Goal: Navigation & Orientation: Find specific page/section

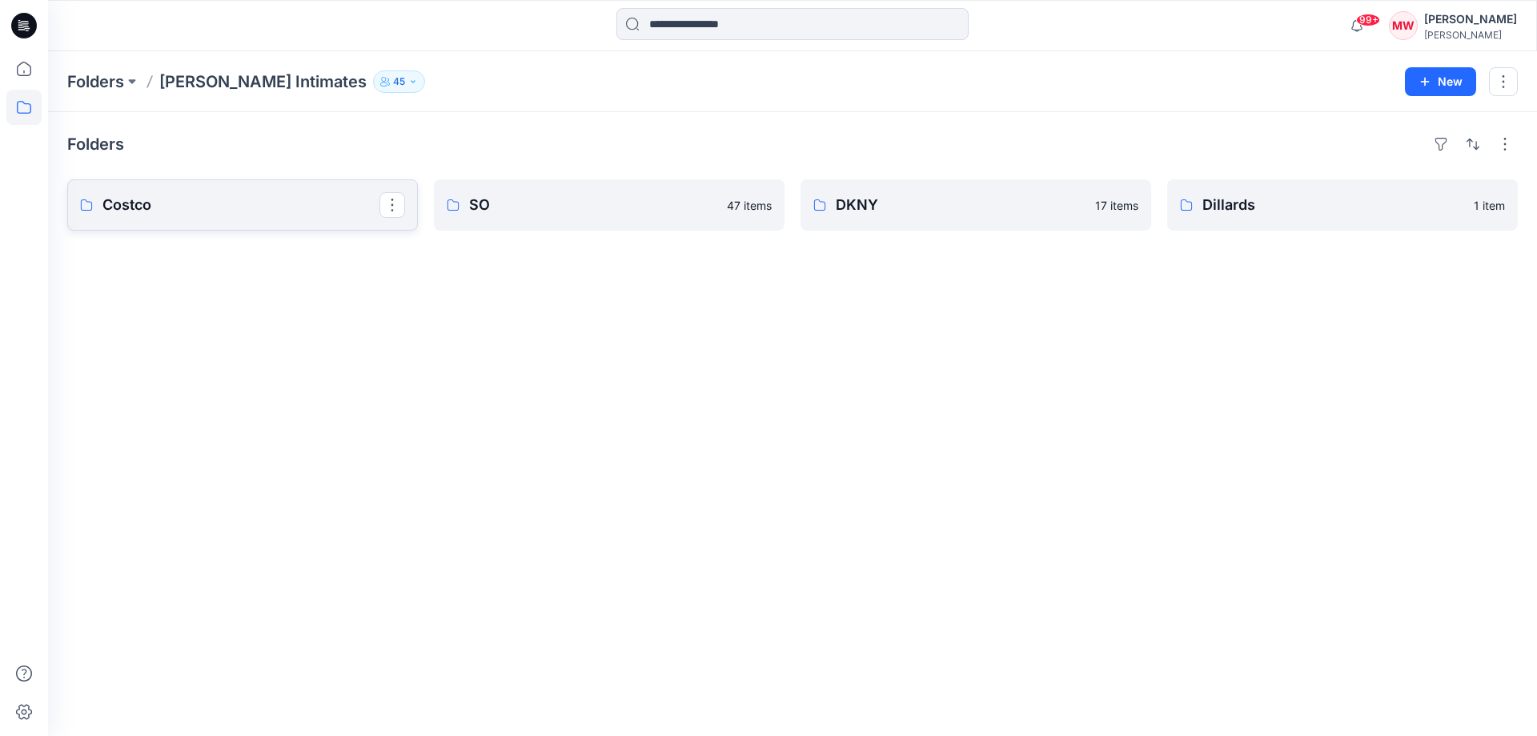
click at [203, 193] on link "Costco" at bounding box center [242, 204] width 351 height 51
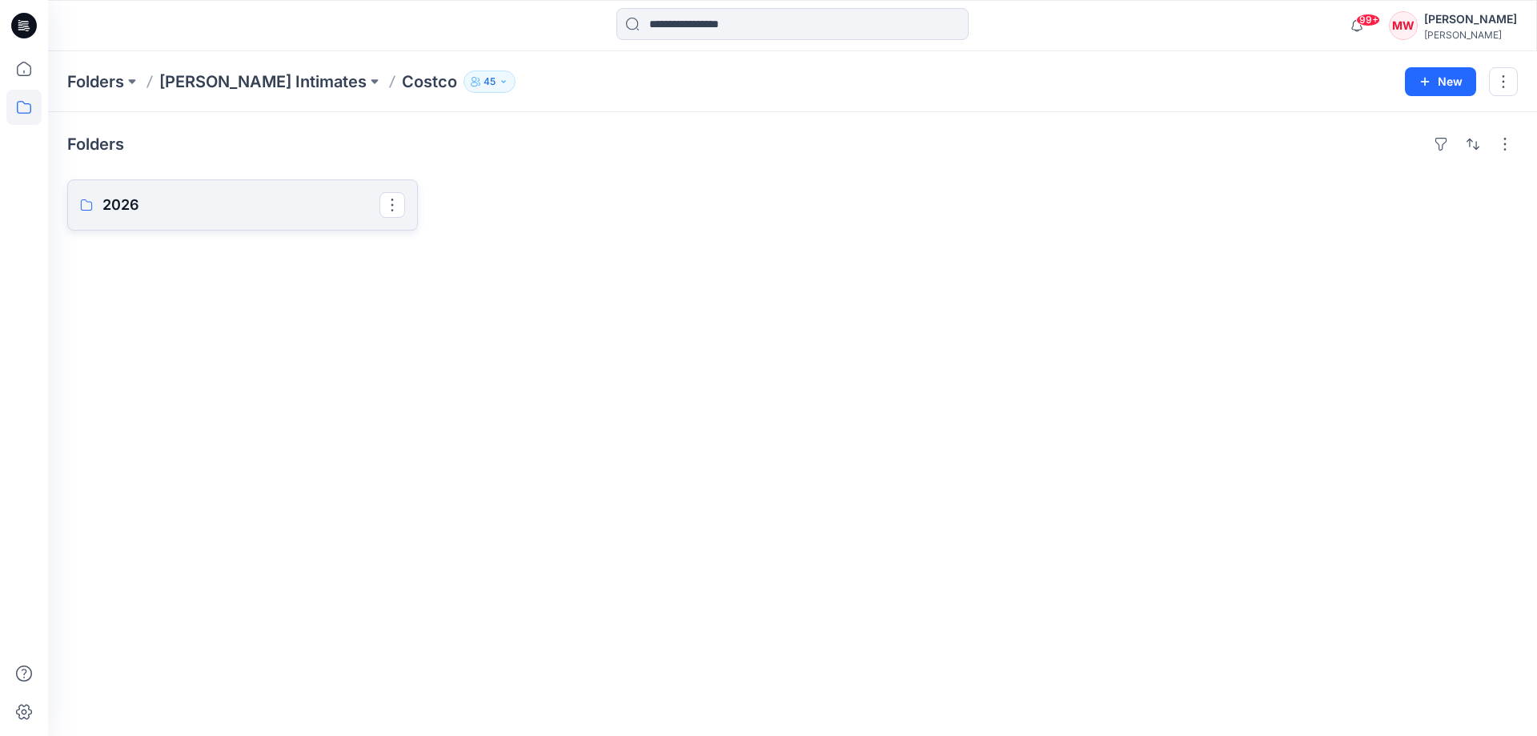
click at [203, 193] on link "2026" at bounding box center [242, 204] width 351 height 51
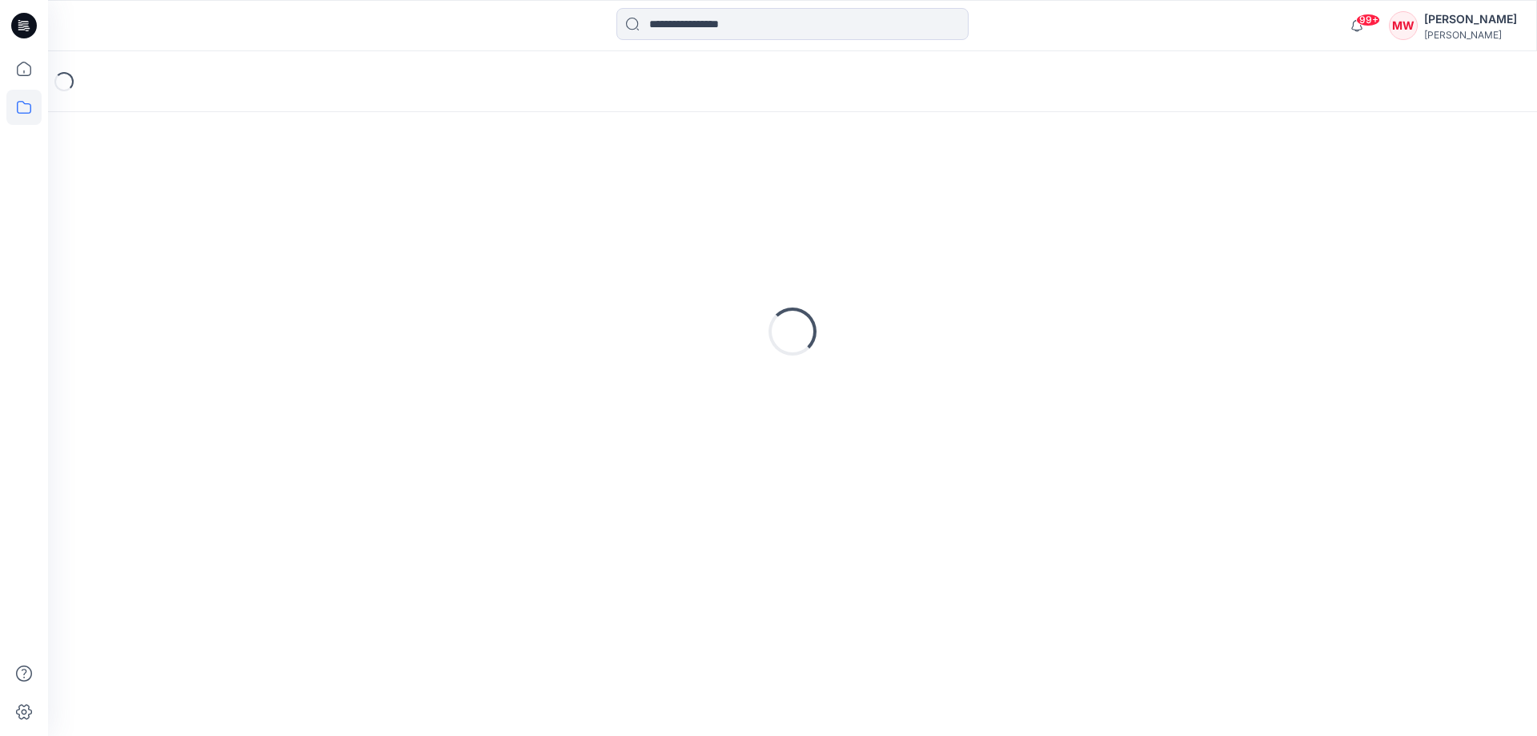
click at [203, 193] on div "Loading..." at bounding box center [792, 331] width 1451 height 400
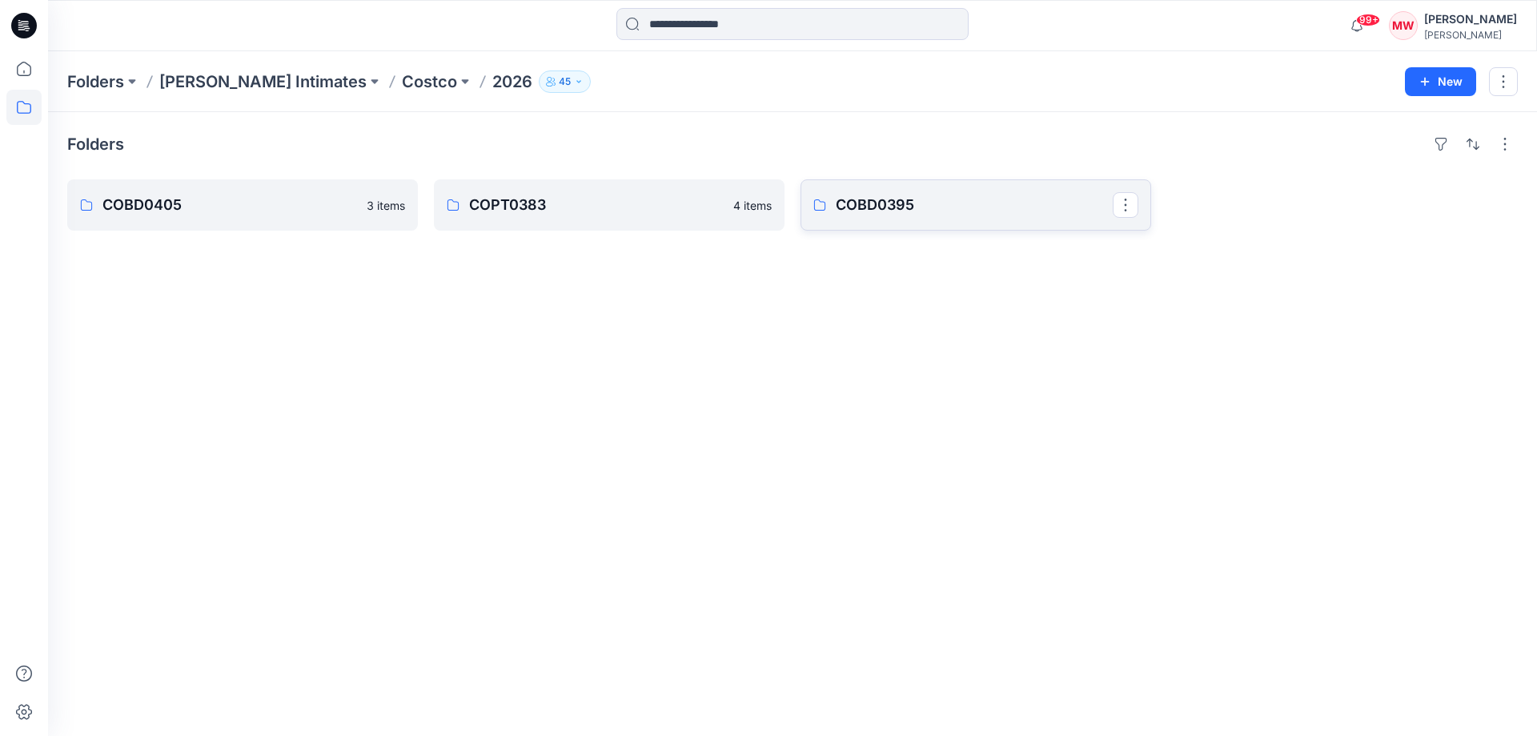
click at [982, 207] on p "COBD0395" at bounding box center [974, 205] width 277 height 22
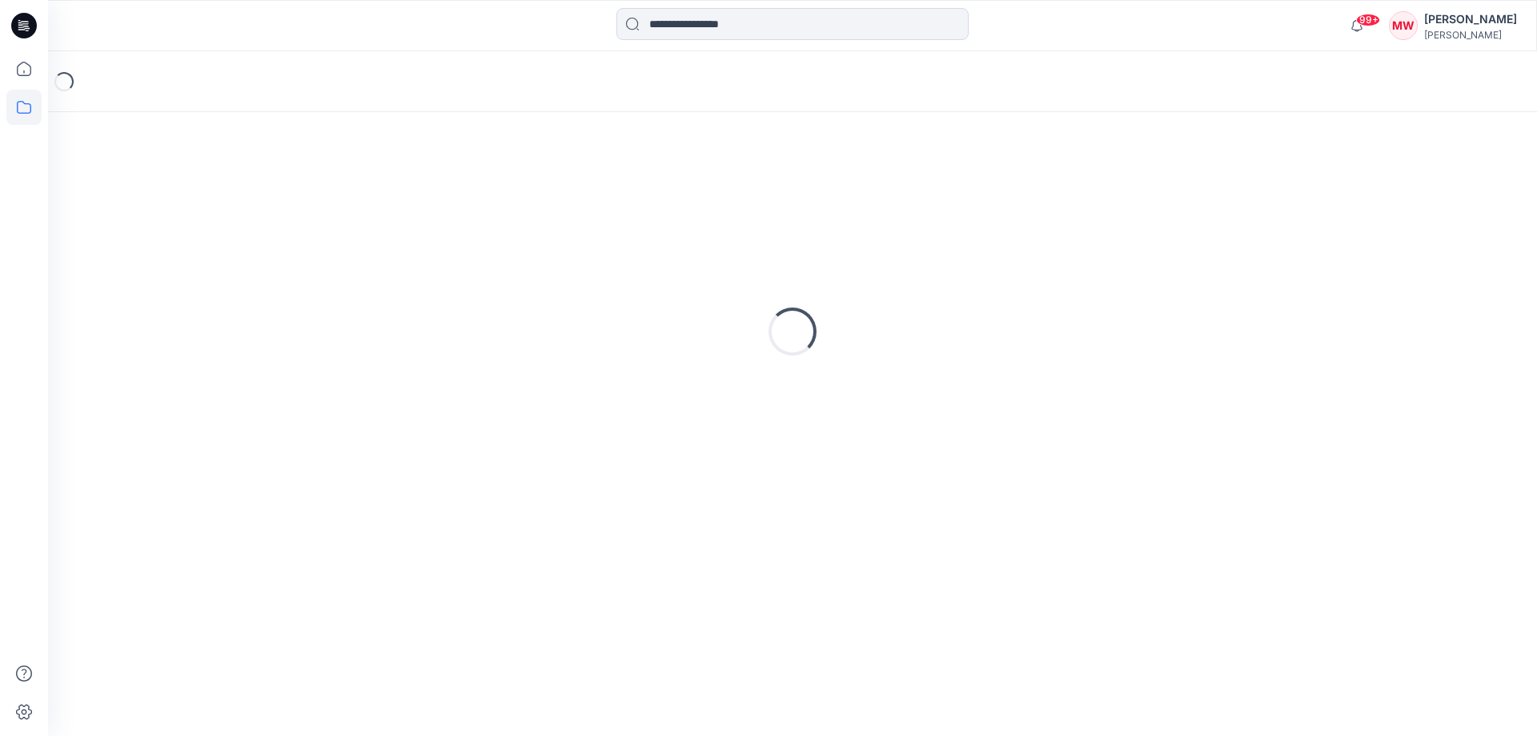
click at [982, 207] on div "Loading..." at bounding box center [792, 331] width 1451 height 400
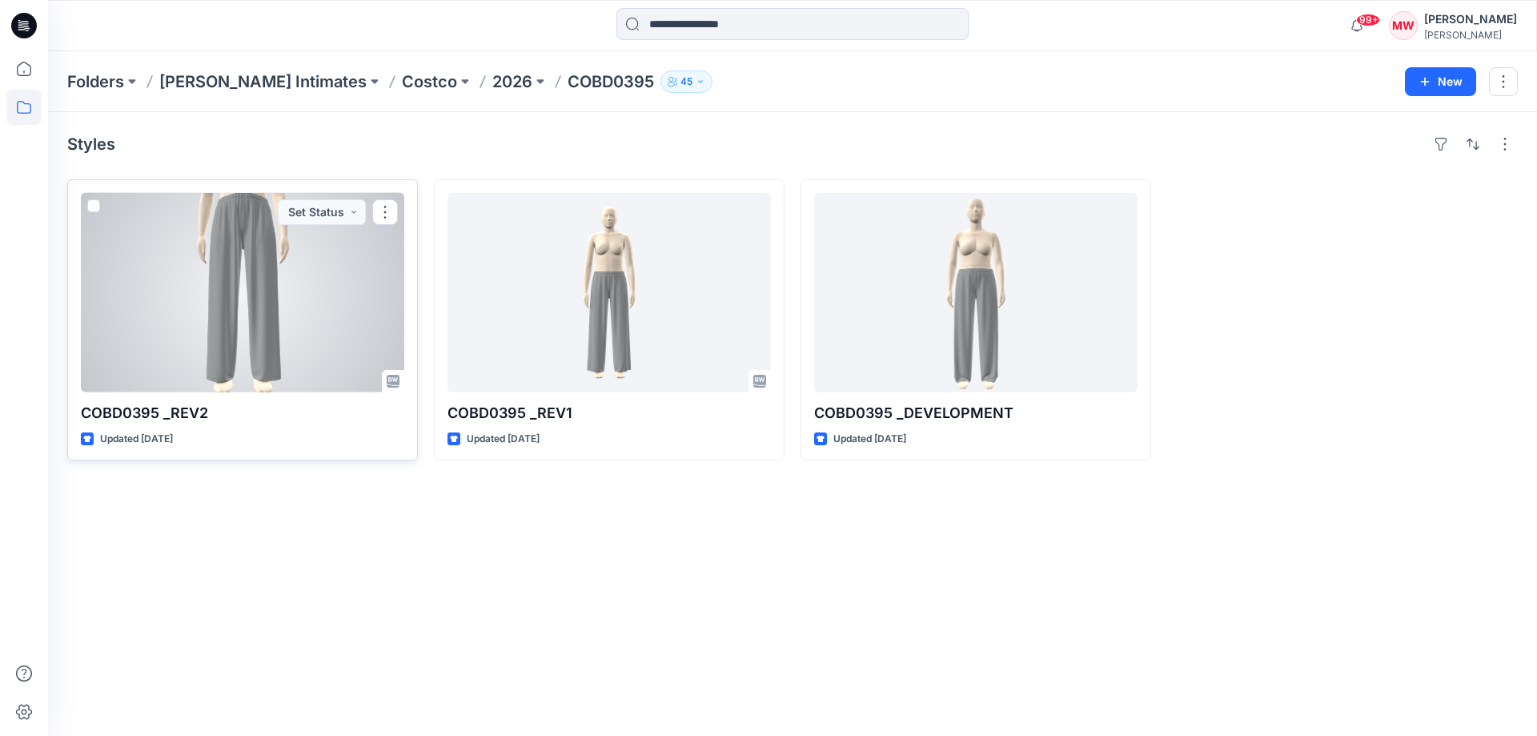
click at [165, 225] on div at bounding box center [242, 292] width 323 height 199
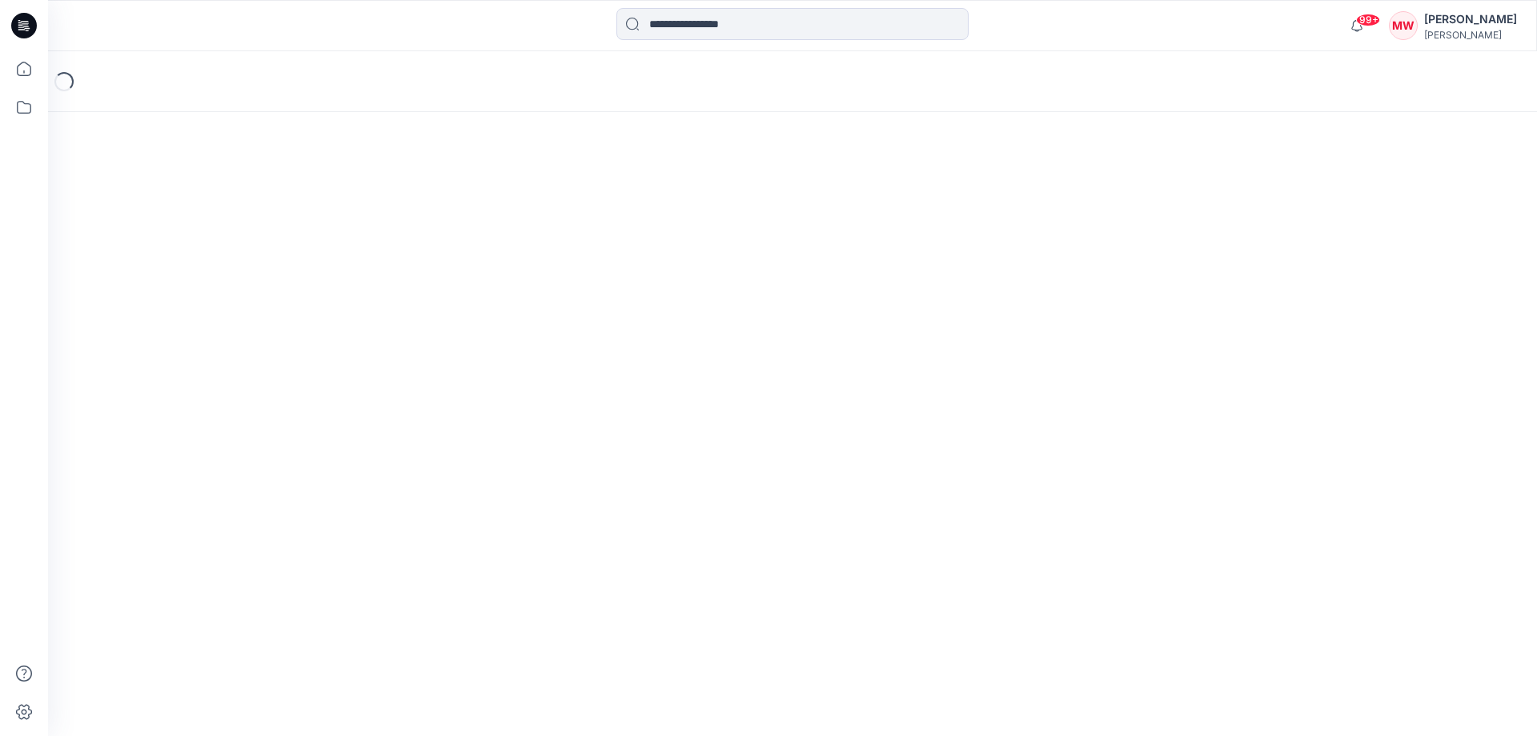
click at [165, 225] on div "Loading..." at bounding box center [792, 393] width 1489 height 685
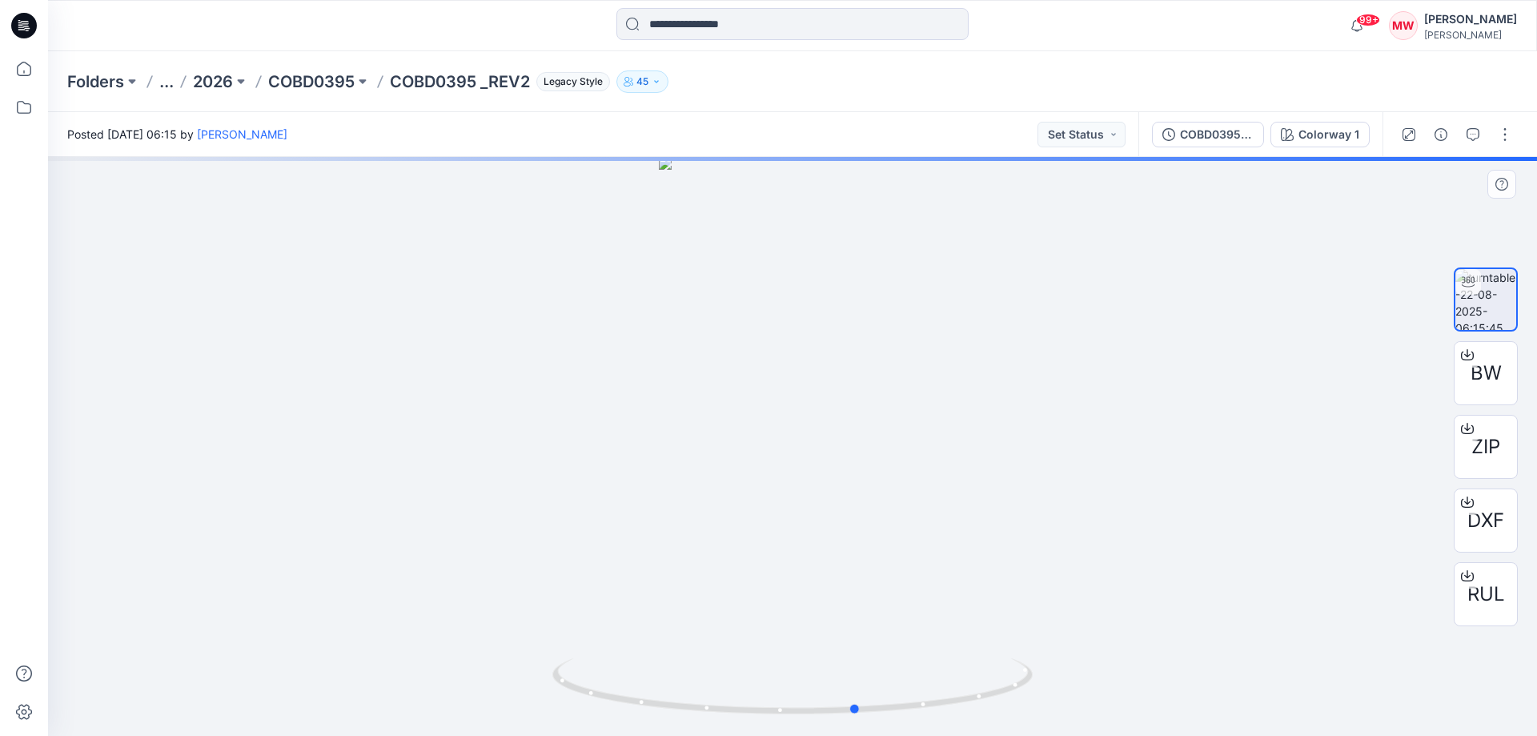
drag, startPoint x: 866, startPoint y: 430, endPoint x: 930, endPoint y: 432, distance: 64.9
click at [930, 432] on div at bounding box center [792, 446] width 1489 height 579
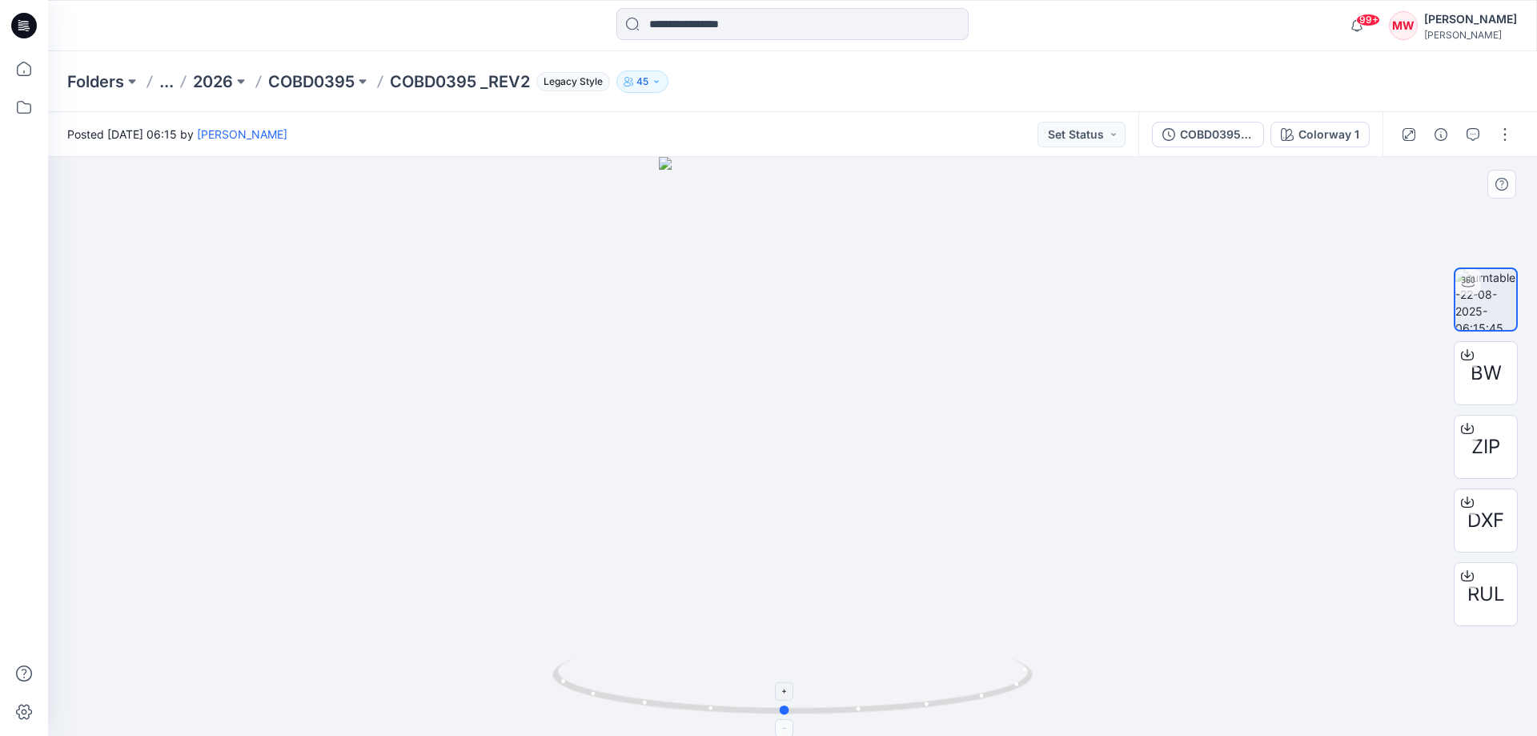
drag, startPoint x: 865, startPoint y: 717, endPoint x: 787, endPoint y: 710, distance: 77.9
click at [786, 712] on icon at bounding box center [794, 688] width 484 height 60
drag, startPoint x: 775, startPoint y: 298, endPoint x: 782, endPoint y: 459, distance: 161.1
click at [782, 459] on div at bounding box center [792, 446] width 1489 height 579
drag, startPoint x: 790, startPoint y: 278, endPoint x: 813, endPoint y: 289, distance: 25.8
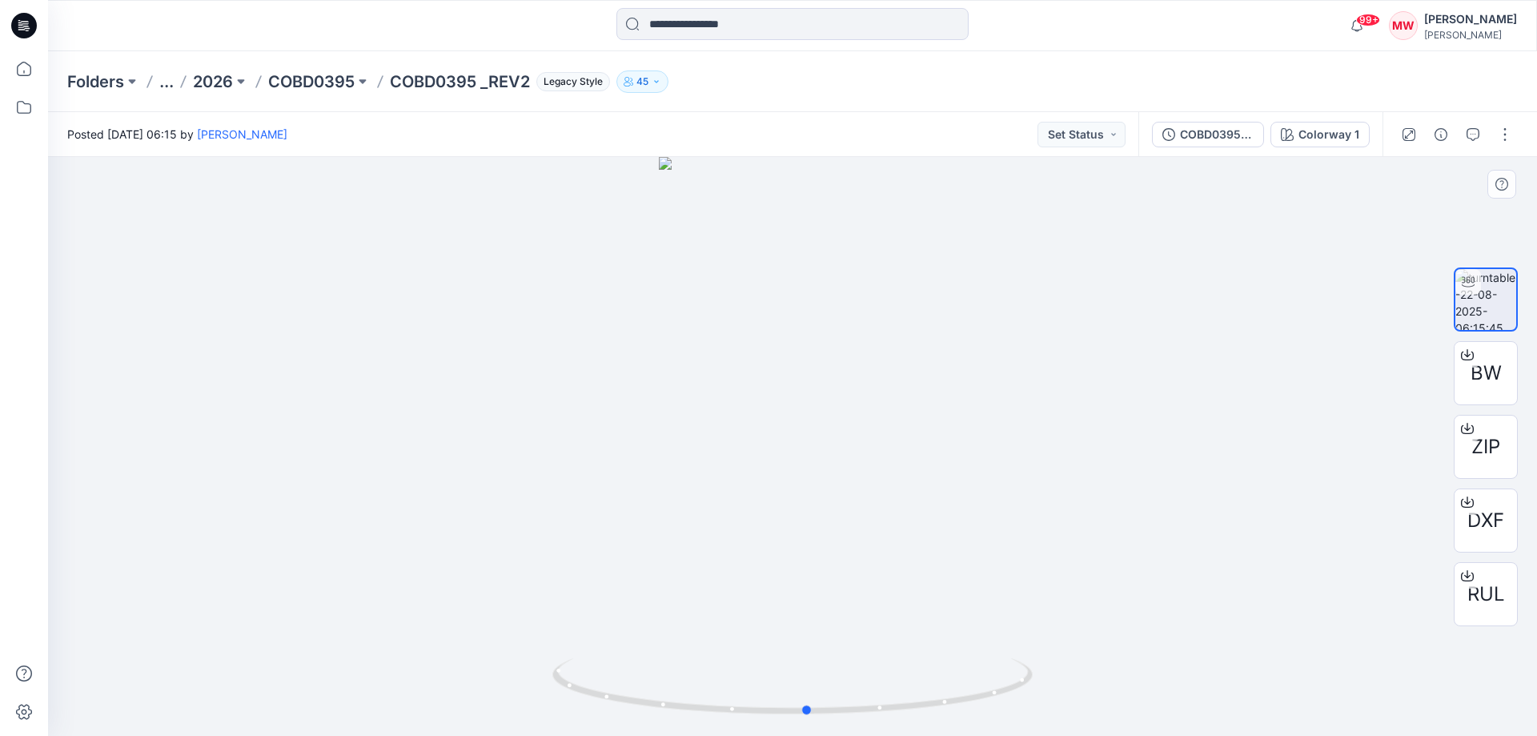
click at [811, 412] on div at bounding box center [792, 446] width 1489 height 579
drag, startPoint x: 813, startPoint y: 261, endPoint x: 824, endPoint y: 424, distance: 163.7
click at [824, 424] on div at bounding box center [792, 446] width 1489 height 579
drag, startPoint x: 833, startPoint y: 719, endPoint x: 785, endPoint y: 690, distance: 56.0
click at [785, 690] on icon at bounding box center [794, 688] width 484 height 60
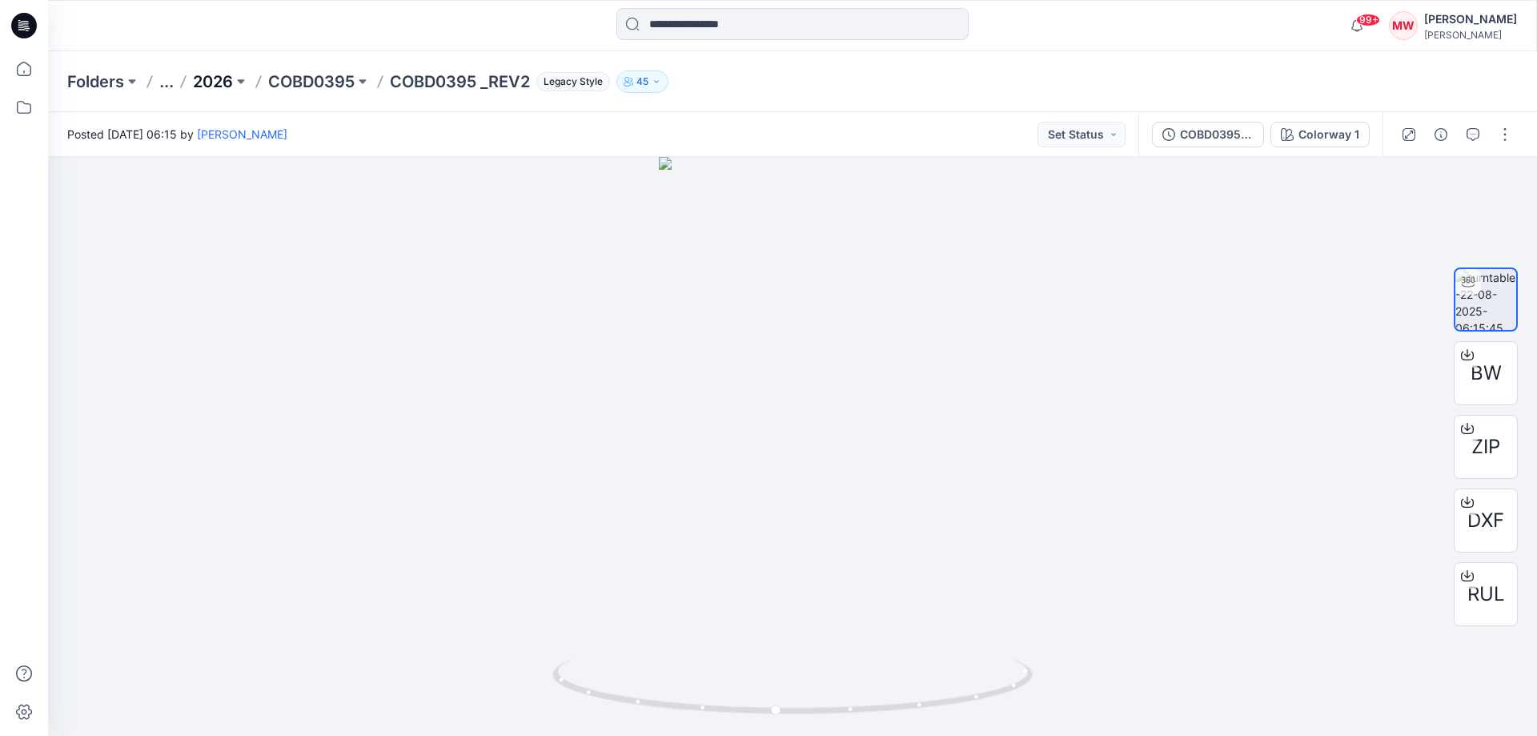
click at [226, 80] on p "2026" at bounding box center [213, 81] width 40 height 22
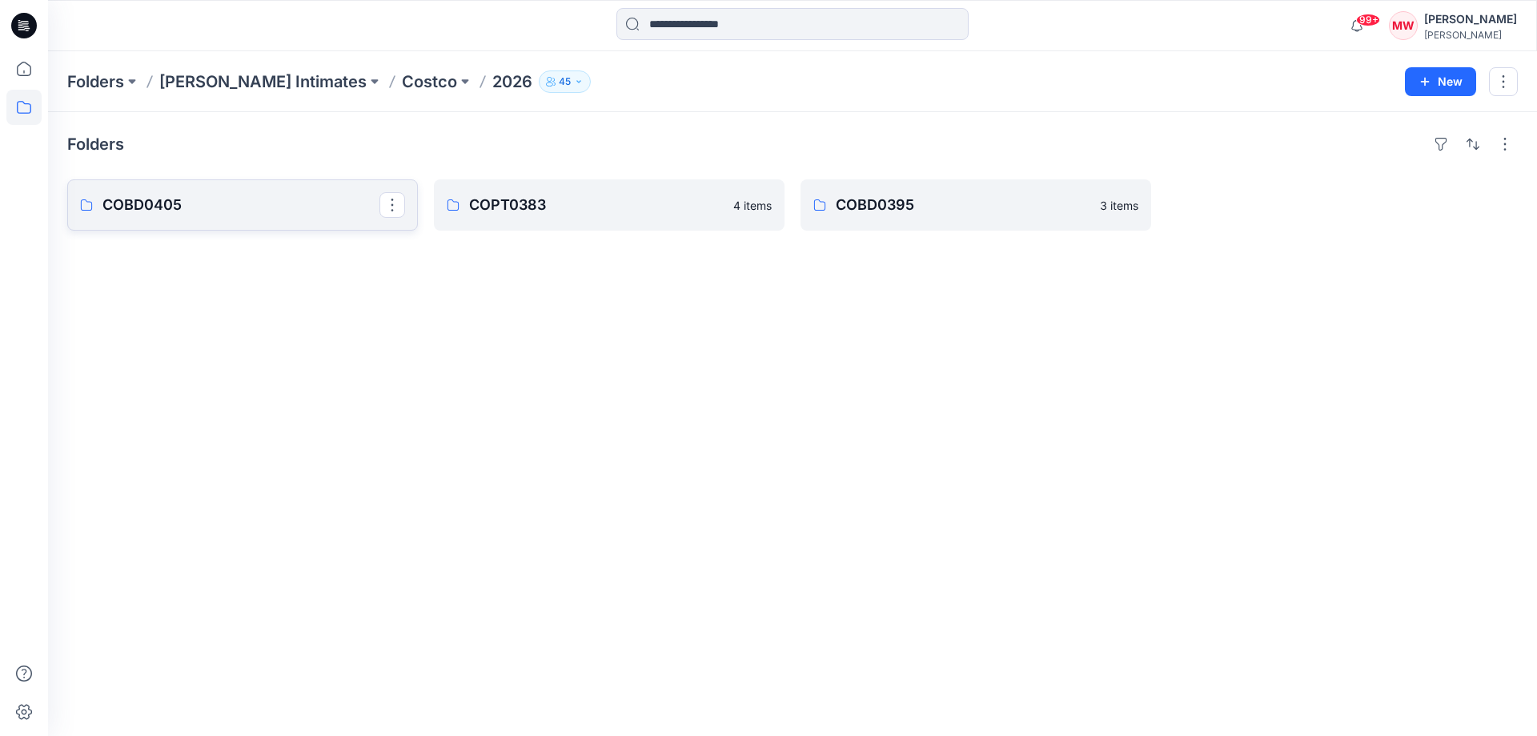
click at [332, 213] on p "COBD0405" at bounding box center [240, 205] width 277 height 22
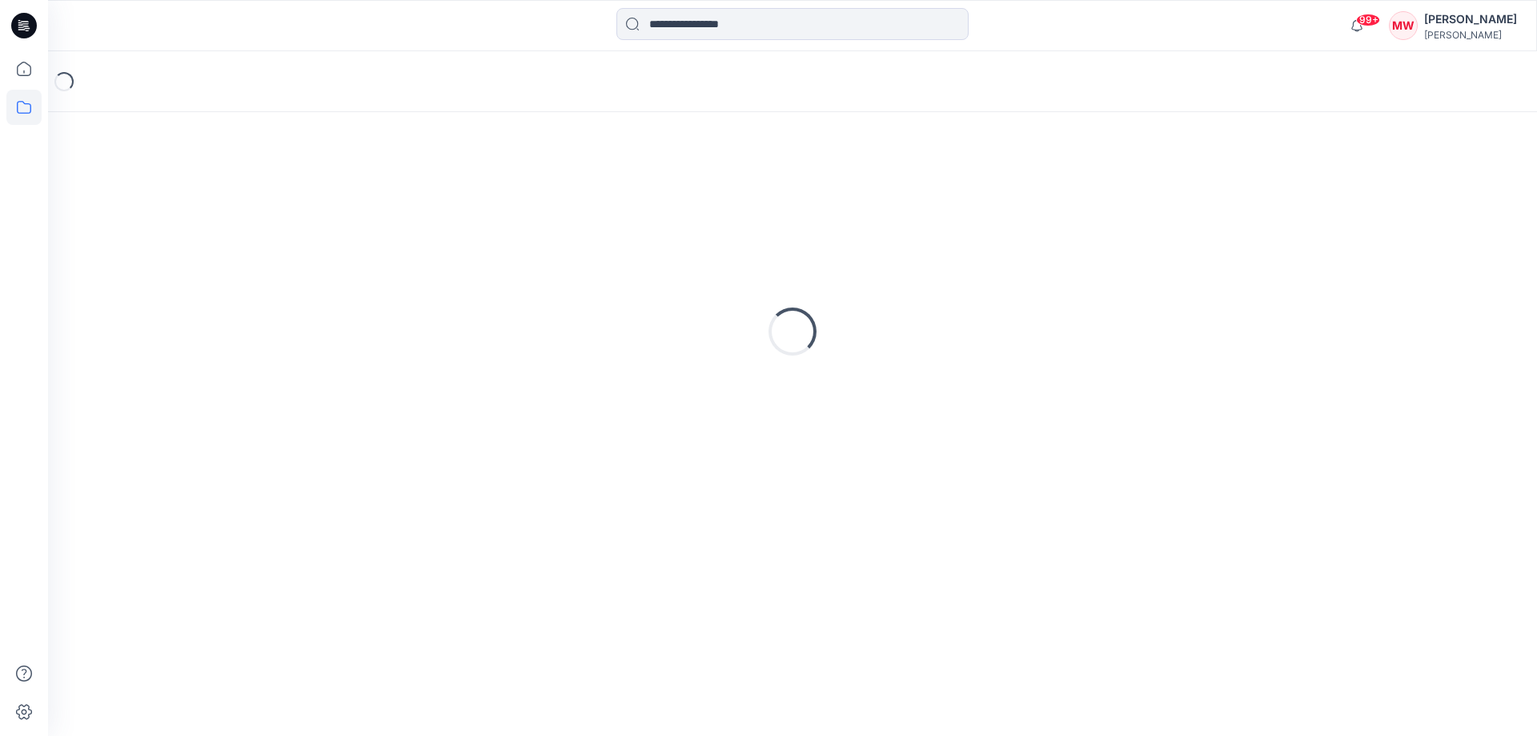
click at [332, 213] on div "Loading..." at bounding box center [792, 331] width 1451 height 400
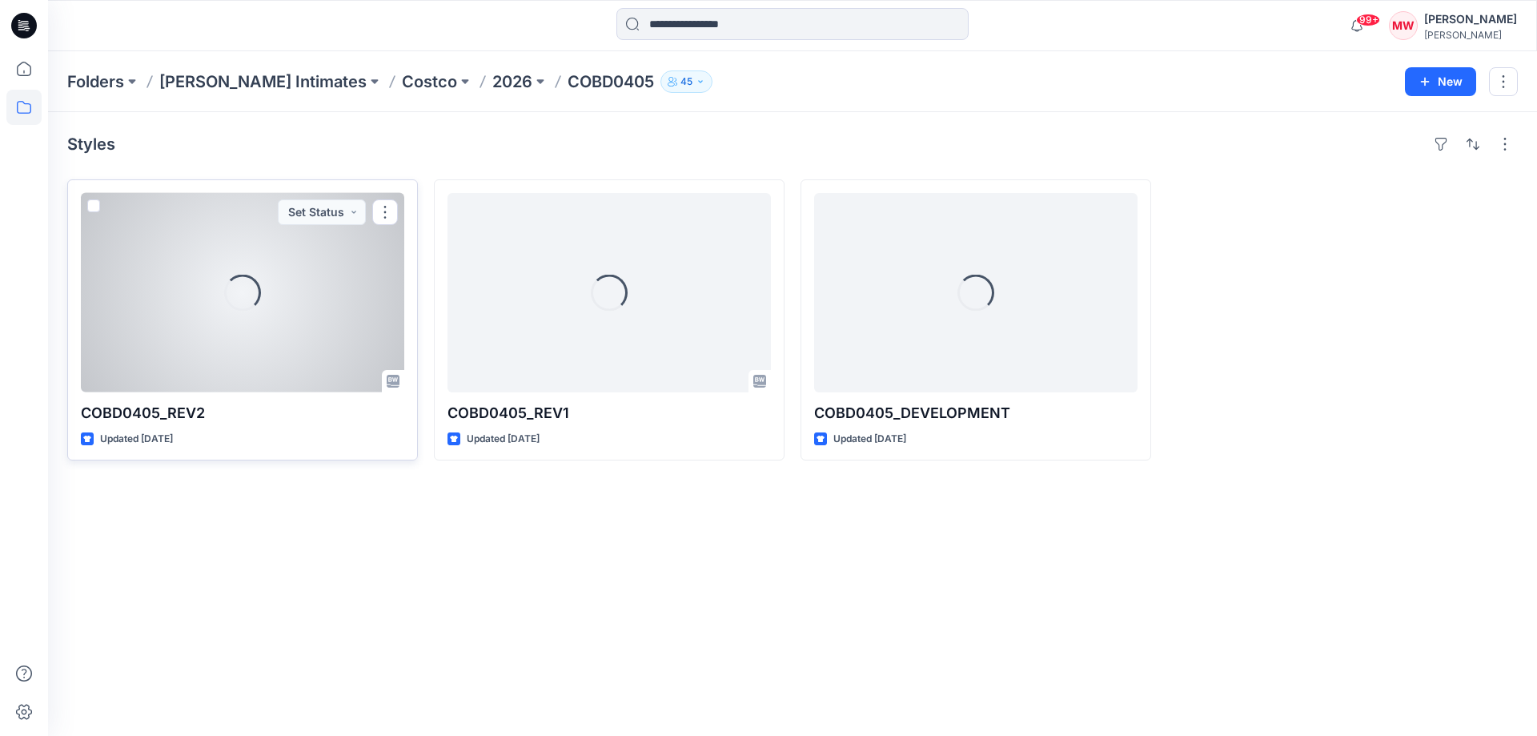
click at [196, 257] on div "Loading..." at bounding box center [242, 292] width 323 height 199
click at [196, 257] on div "Folders [PERSON_NAME] Intimates Costco 2026 COBD0405 45 New Styles Loading... C…" at bounding box center [792, 393] width 1489 height 685
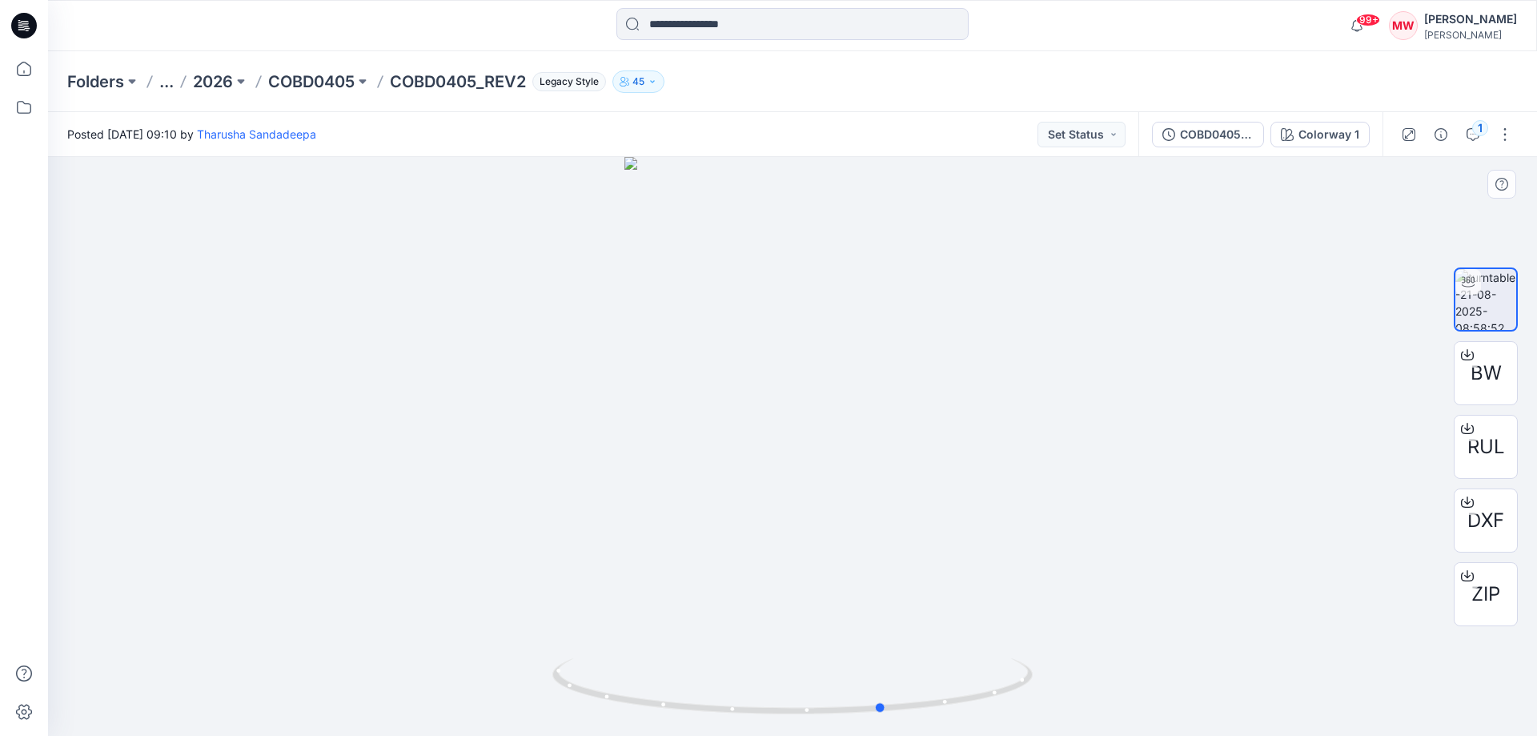
drag, startPoint x: 792, startPoint y: 711, endPoint x: 1364, endPoint y: 626, distance: 577.9
click at [1364, 626] on div at bounding box center [792, 446] width 1489 height 579
drag, startPoint x: 801, startPoint y: 709, endPoint x: 767, endPoint y: 702, distance: 35.2
click at [766, 710] on icon at bounding box center [794, 688] width 484 height 60
click at [280, 77] on p "COBD0405" at bounding box center [311, 81] width 86 height 22
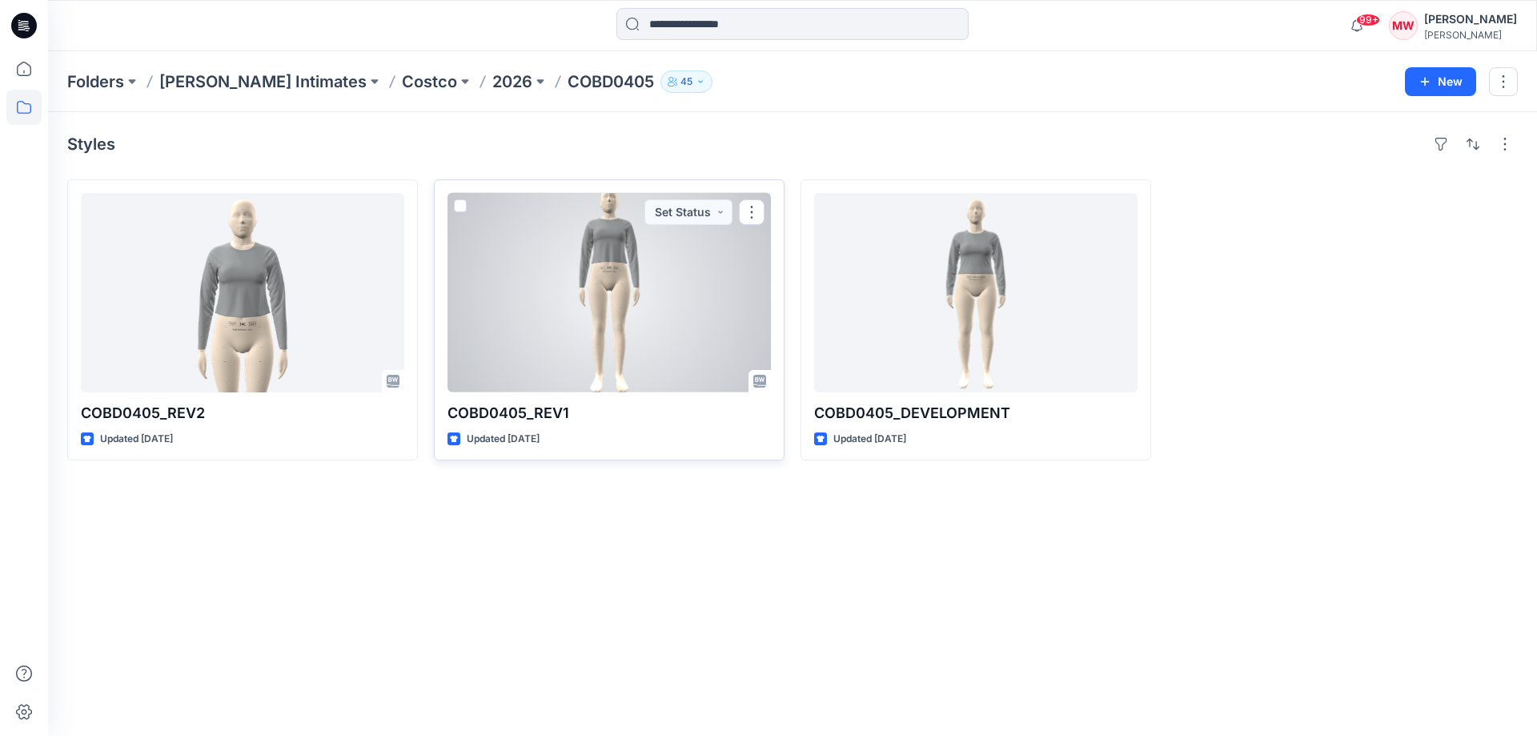
click at [554, 271] on div at bounding box center [609, 292] width 323 height 199
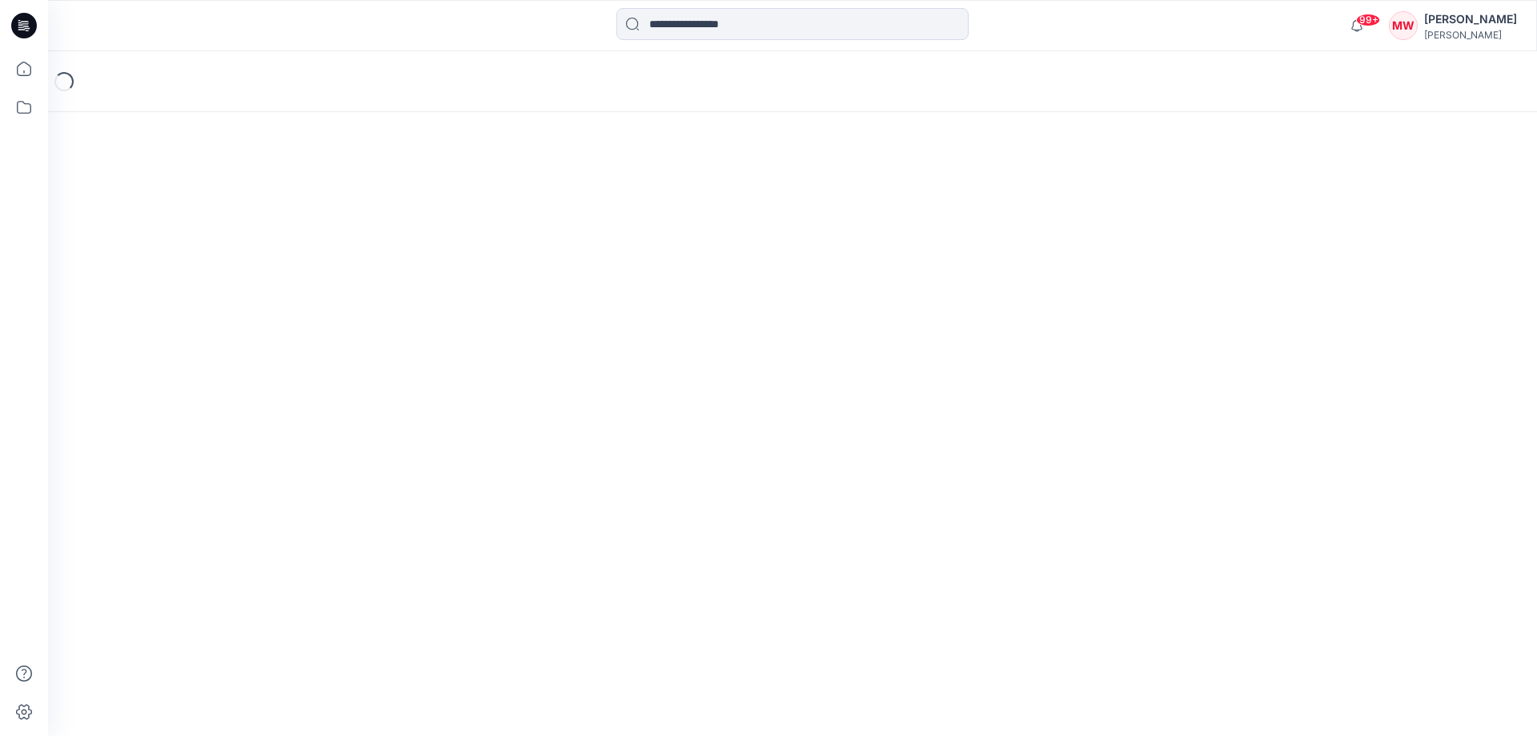
click at [554, 271] on div "Loading..." at bounding box center [792, 393] width 1489 height 685
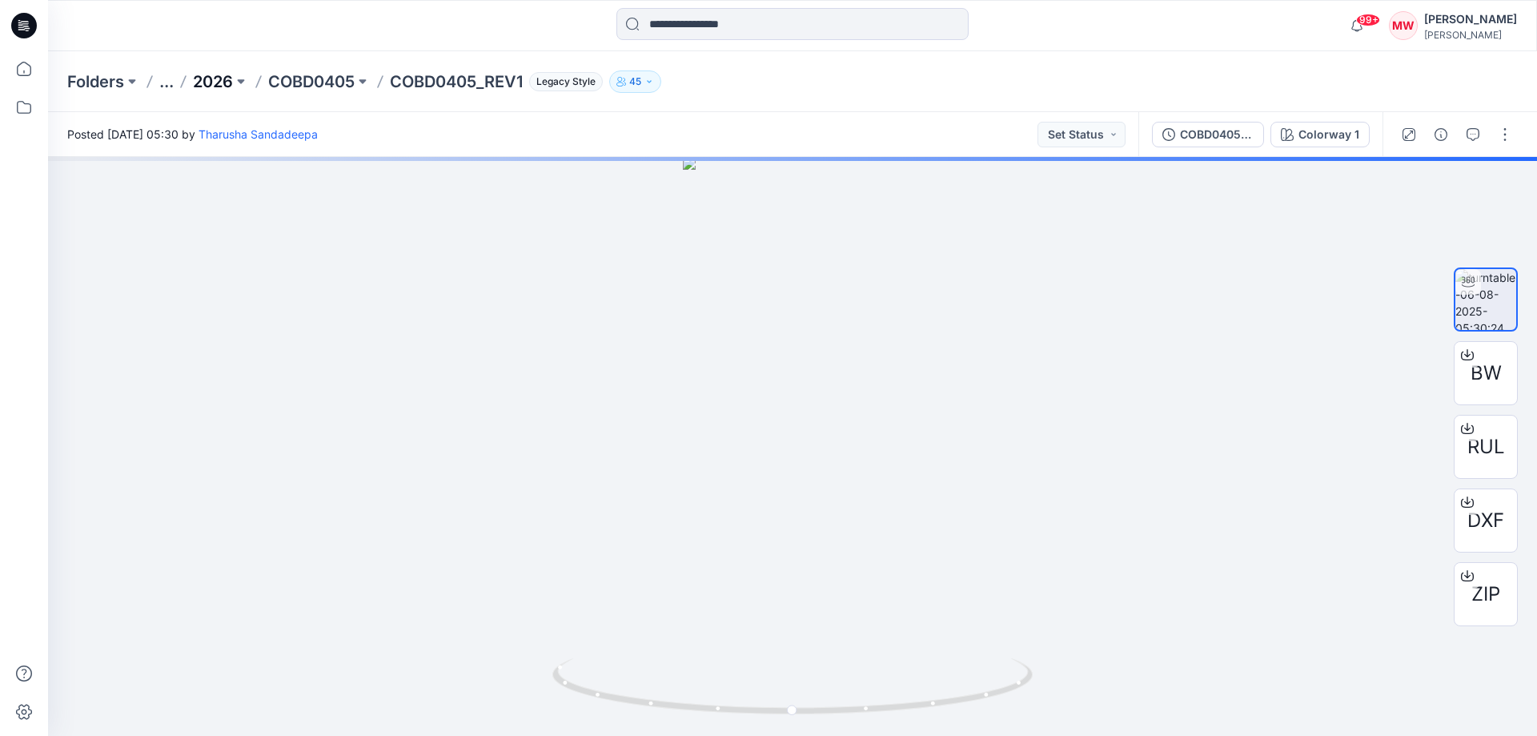
click at [228, 78] on p "2026" at bounding box center [213, 81] width 40 height 22
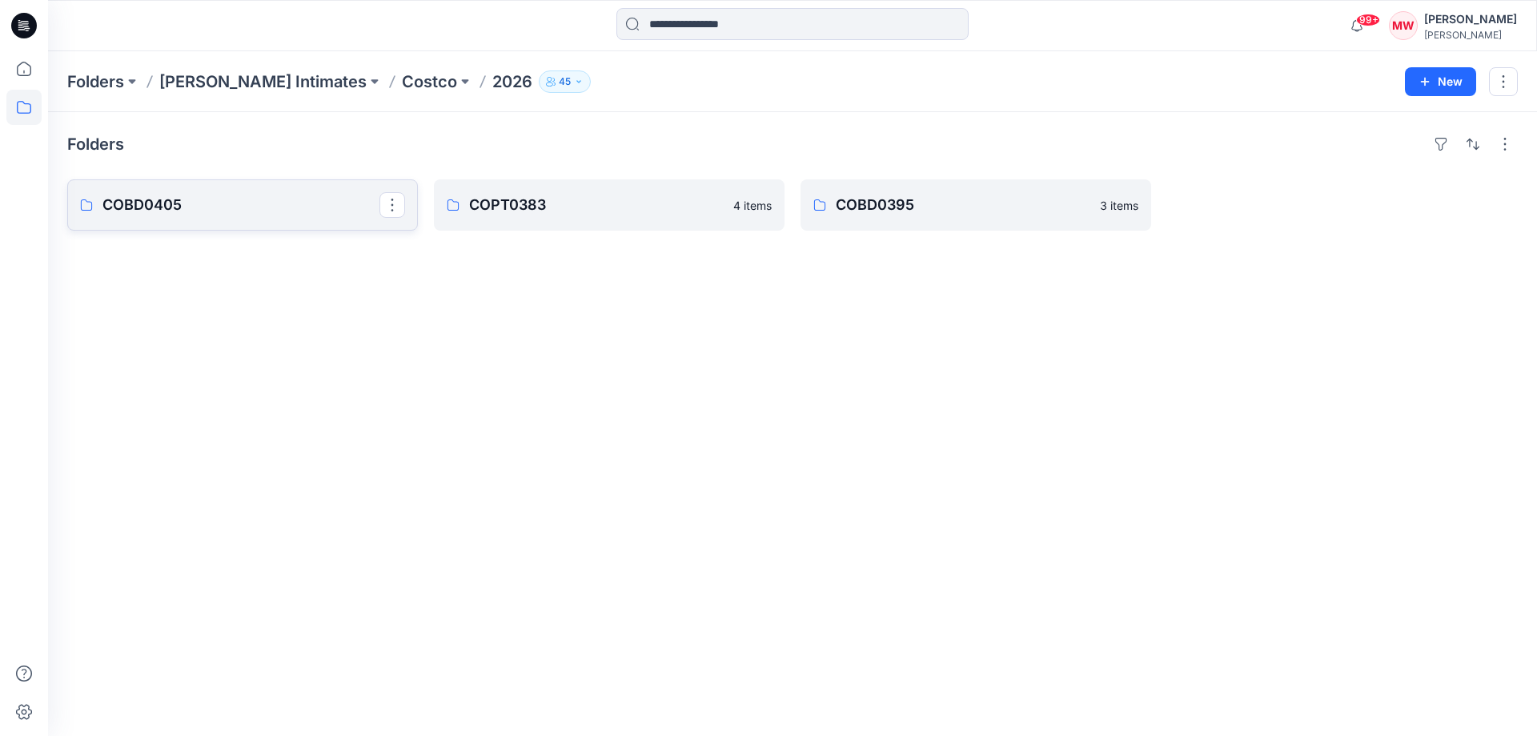
click at [188, 205] on p "COBD0405" at bounding box center [240, 205] width 277 height 22
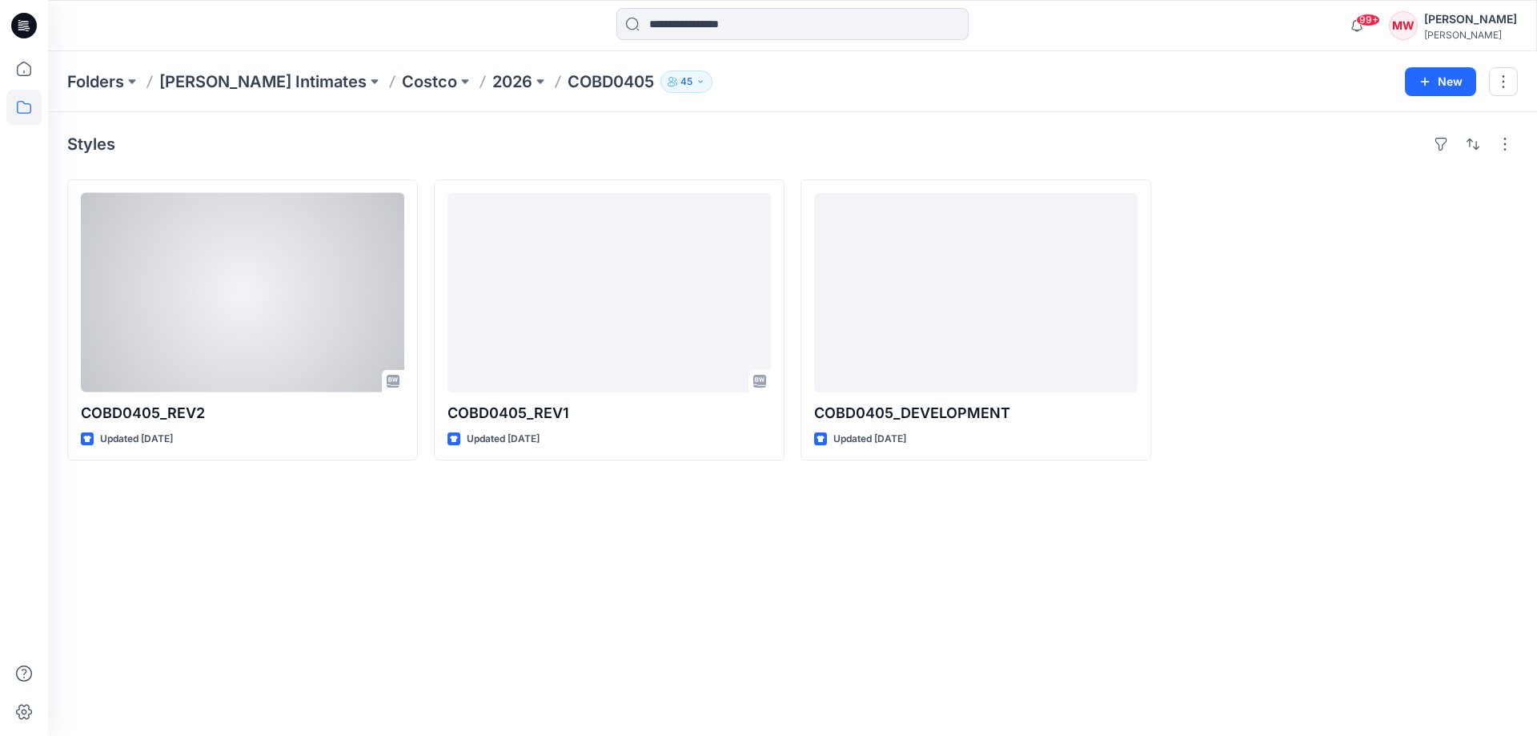
click at [188, 205] on div at bounding box center [242, 292] width 323 height 199
